Goal: Task Accomplishment & Management: Use online tool/utility

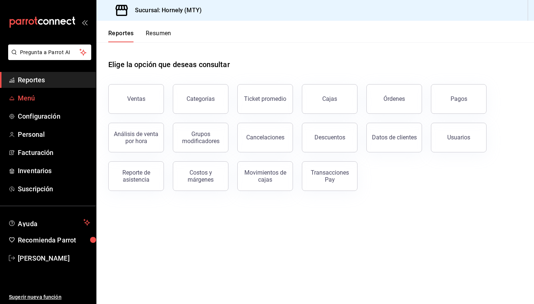
click at [49, 95] on span "Menú" at bounding box center [54, 98] width 72 height 10
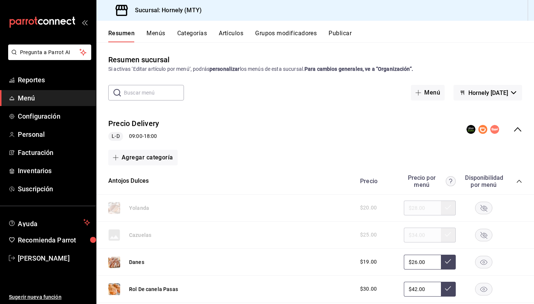
click at [234, 35] on button "Artículos" at bounding box center [231, 36] width 24 height 13
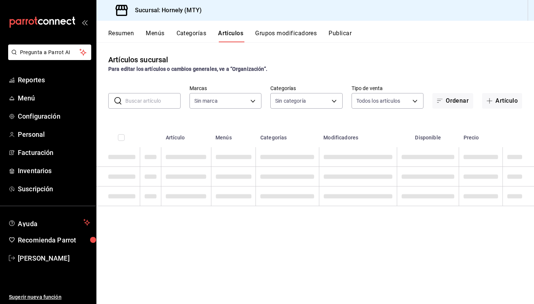
type input "f940d65f-f315-40ad-96cd-36aca2dc56c6"
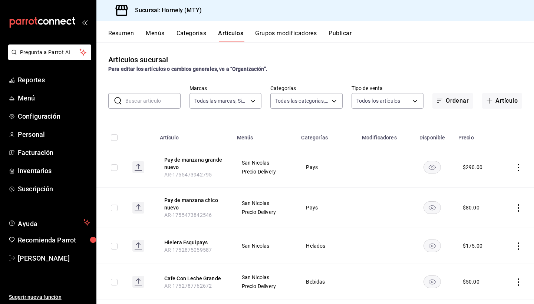
type input "46905878-440e-4c5f-8a3a-fd71bb82160d,0fe66449-3f97-4436-9a36-daf85159eddd,a5f6b…"
click at [154, 106] on input "text" at bounding box center [152, 101] width 55 height 15
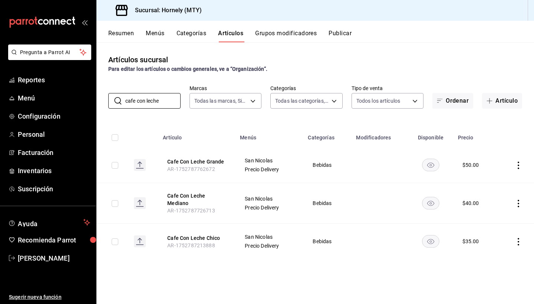
type input "cafe con leche"
click at [521, 167] on icon "actions" at bounding box center [518, 165] width 7 height 7
click at [487, 184] on span "Editar" at bounding box center [496, 182] width 19 height 8
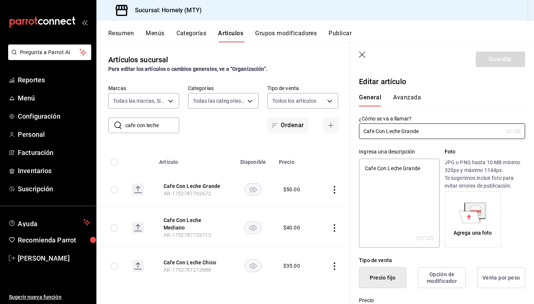
type textarea "x"
type input "$50.00"
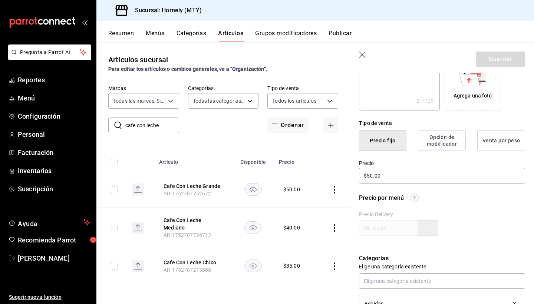
scroll to position [230, 0]
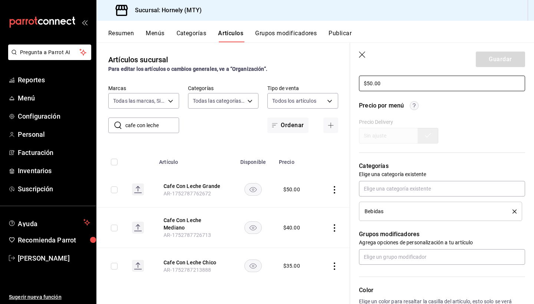
click at [373, 83] on input "$50.00" at bounding box center [442, 84] width 166 height 16
type textarea "x"
type input "$5.00"
type textarea "x"
type input "$45.00"
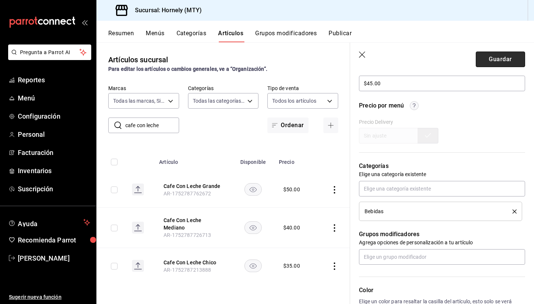
click at [508, 65] on button "Guardar" at bounding box center [500, 60] width 49 height 16
type textarea "x"
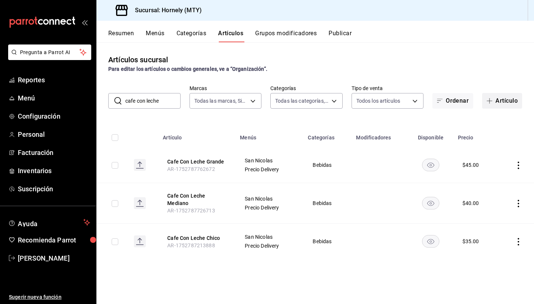
click at [518, 94] on button "Artículo" at bounding box center [502, 101] width 40 height 16
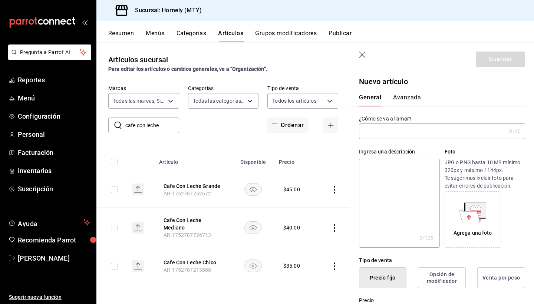
click at [387, 125] on input "text" at bounding box center [432, 131] width 147 height 15
type input "Pump de jarabe"
click at [379, 178] on textarea at bounding box center [399, 203] width 81 height 89
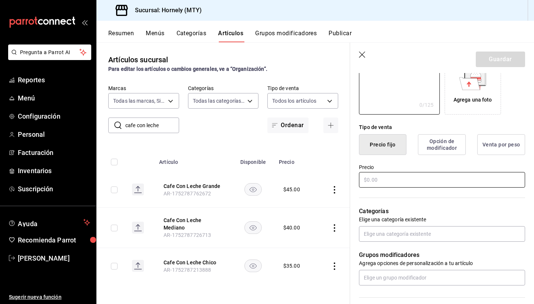
click at [379, 178] on input "text" at bounding box center [442, 180] width 166 height 16
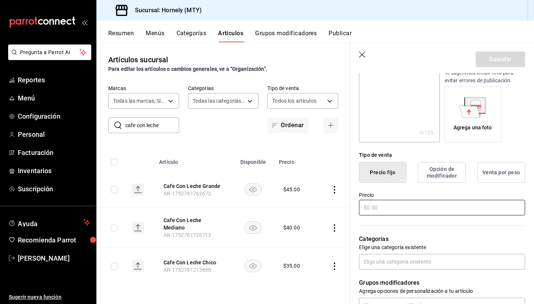
scroll to position [46, 0]
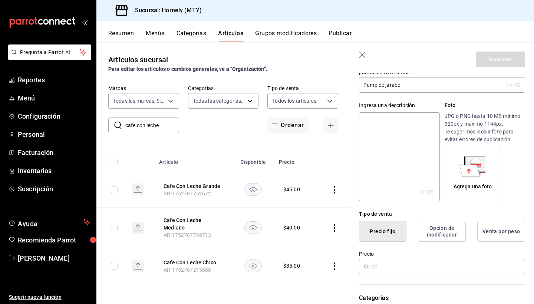
click at [382, 143] on textarea at bounding box center [399, 156] width 81 height 89
type textarea "P"
type textarea "x"
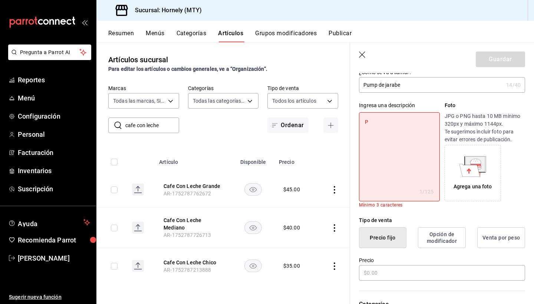
type textarea "Pu"
type textarea "x"
type textarea "Pum"
type textarea "x"
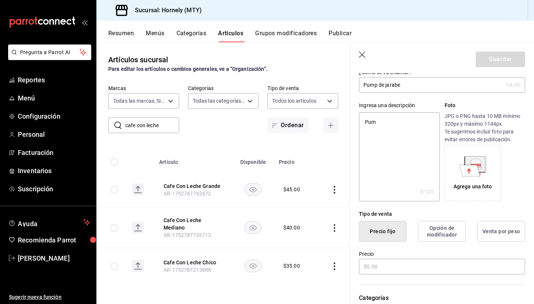
type textarea "Pump"
type textarea "x"
type textarea "Pump"
type textarea "x"
type textarea "Pump e"
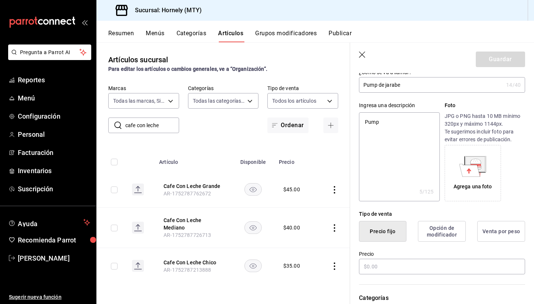
type textarea "x"
type textarea "Pump ex"
type textarea "x"
type textarea "Pump ext"
type textarea "x"
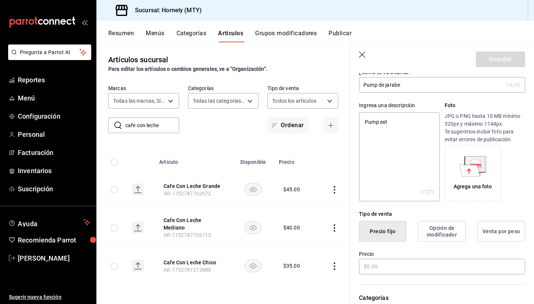
type textarea "Pump extr"
type textarea "x"
type textarea "Pump extra"
type textarea "x"
type textarea "Pump extra"
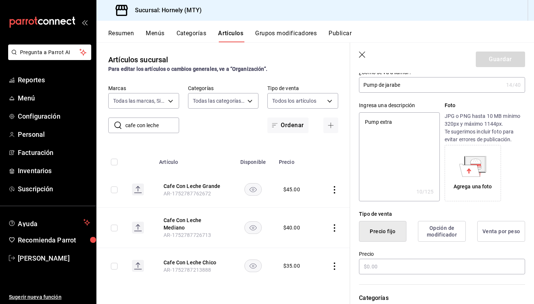
type textarea "x"
type textarea "Pump extra d"
type textarea "x"
type textarea "Pump extra de"
type textarea "x"
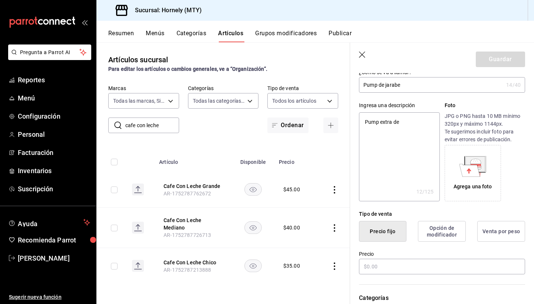
type textarea "Pump extra de"
type textarea "x"
type textarea "Pump extra de j"
type textarea "x"
type textarea "Pump extra de ja"
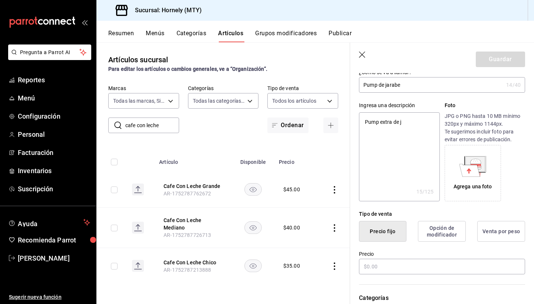
type textarea "x"
type textarea "Pump extra de jar"
type textarea "x"
type textarea "Pump extra [PERSON_NAME]"
type textarea "x"
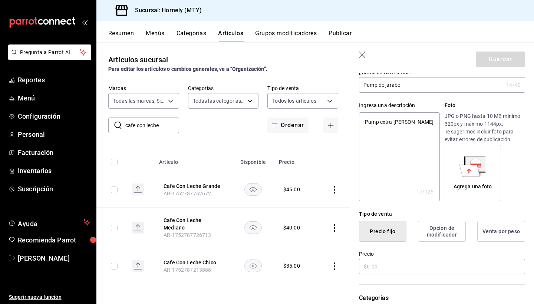
type textarea "Pump extra [PERSON_NAME]"
type textarea "x"
type textarea "Pump extra de jarabe"
type textarea "x"
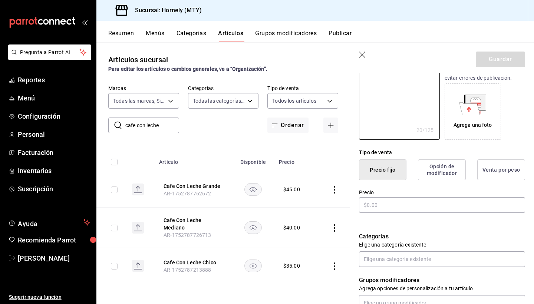
scroll to position [122, 0]
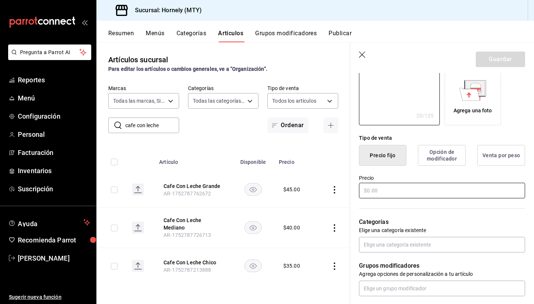
type textarea "Pump extra de jarabe"
click at [390, 193] on input "text" at bounding box center [442, 191] width 166 height 16
type textarea "x"
type input "$5.00"
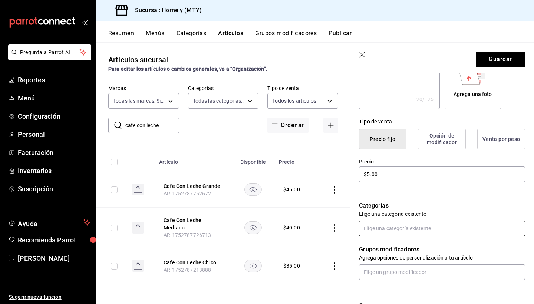
click at [391, 226] on input "text" at bounding box center [442, 229] width 166 height 16
type input "beb"
click at [389, 247] on li "Bebidas" at bounding box center [442, 245] width 166 height 12
type textarea "x"
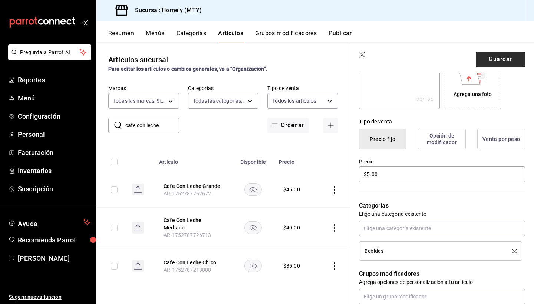
click at [514, 58] on button "Guardar" at bounding box center [500, 60] width 49 height 16
type textarea "x"
